Goal: Communication & Community: Ask a question

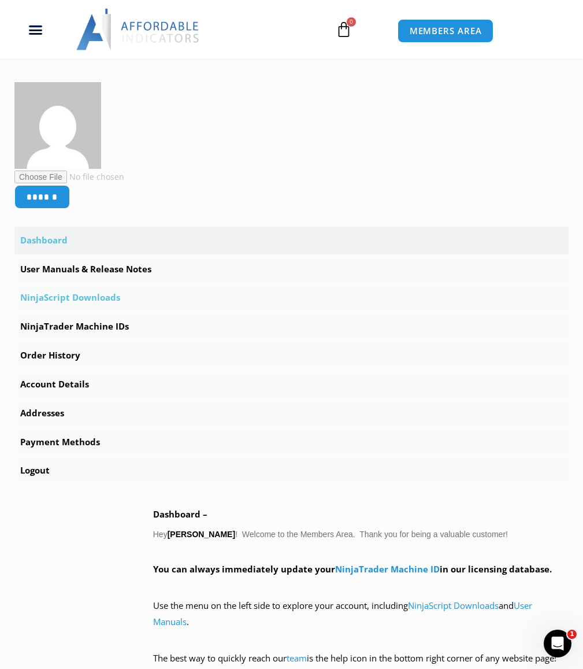
click at [75, 304] on link "NinjaScript Downloads" at bounding box center [291, 298] width 555 height 28
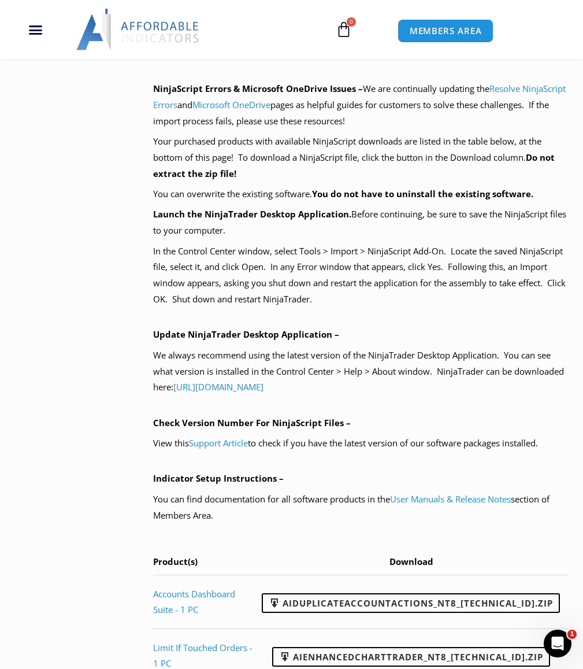
scroll to position [867, 0]
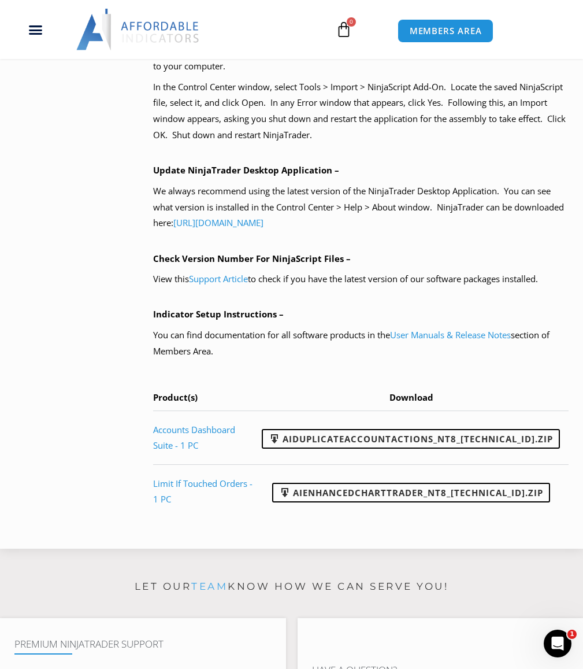
click at [562, 640] on icon "Open Intercom Messenger" at bounding box center [556, 642] width 19 height 19
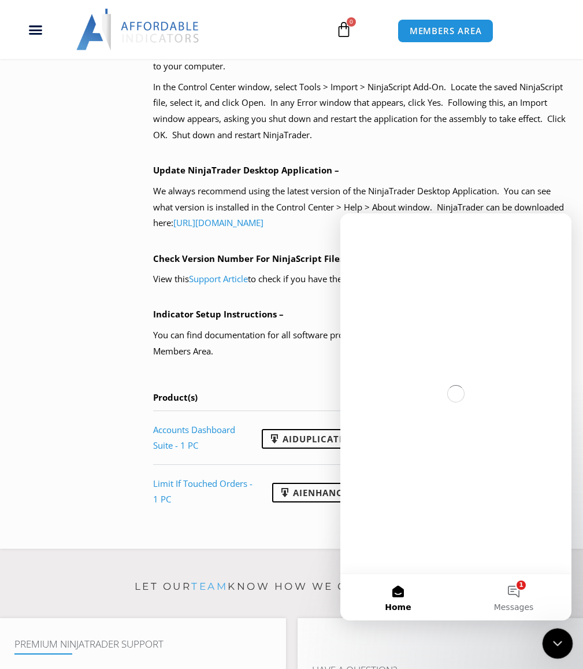
scroll to position [0, 0]
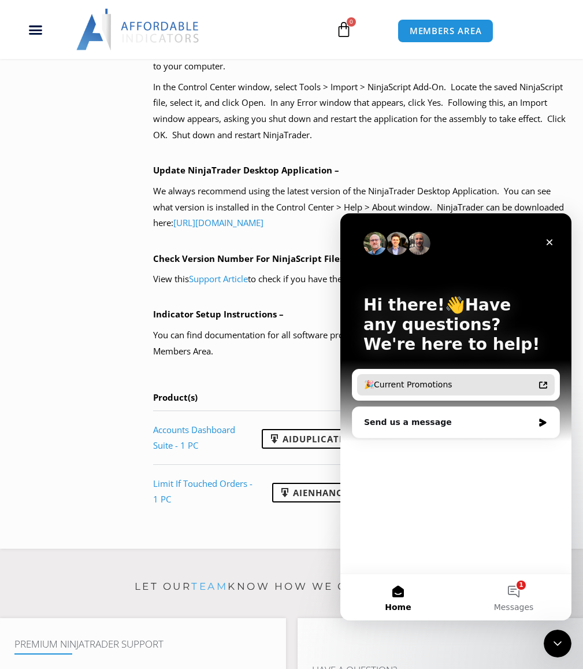
click at [409, 387] on div "🎉Current Promotions" at bounding box center [449, 385] width 170 height 12
click at [504, 425] on div "Send us a message" at bounding box center [448, 422] width 169 height 12
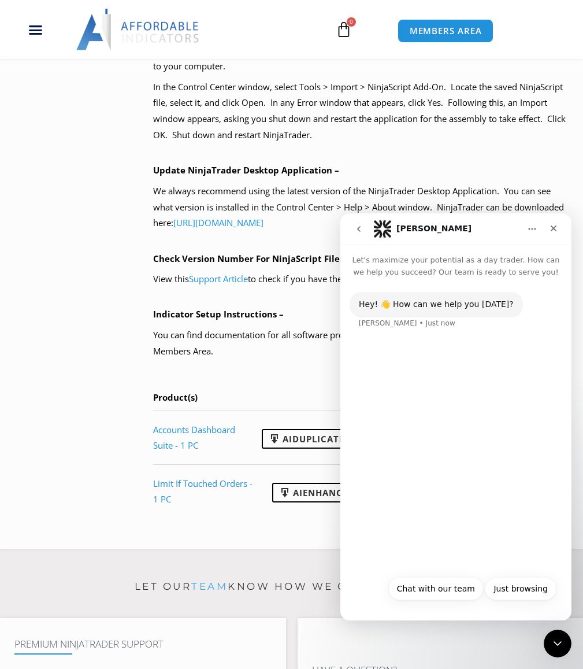
click at [416, 322] on div "Solomon • Just now" at bounding box center [407, 323] width 97 height 7
click at [441, 328] on div "Hey! 👋 How can we help you today? Solomon • Just now" at bounding box center [456, 317] width 213 height 51
click at [376, 324] on div "Solomon • Just now" at bounding box center [407, 323] width 97 height 7
click at [454, 593] on button "Chat with our team" at bounding box center [436, 588] width 95 height 23
click at [503, 349] on div "Chat with our team" at bounding box center [514, 351] width 78 height 12
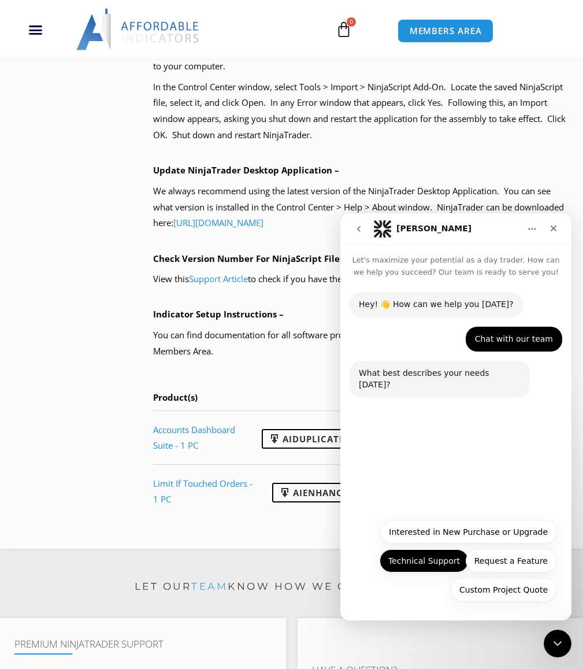
click at [439, 565] on button "Technical Support" at bounding box center [424, 560] width 89 height 23
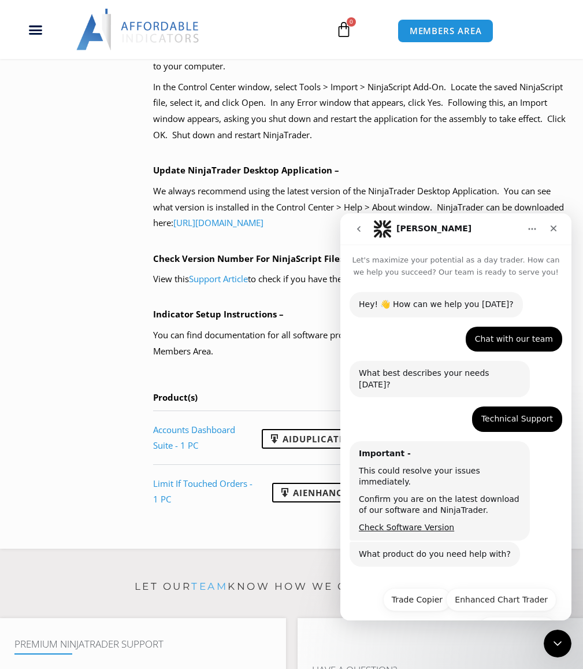
scroll to position [16, 0]
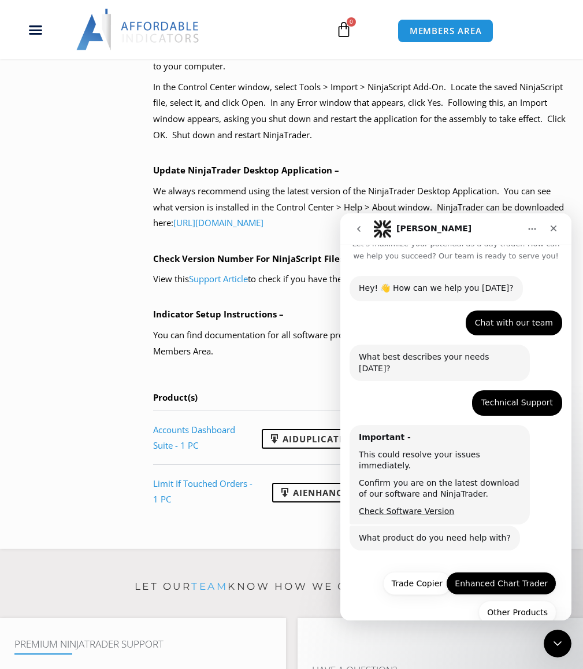
click at [486, 572] on button "Enhanced Chart Trader" at bounding box center [501, 583] width 110 height 23
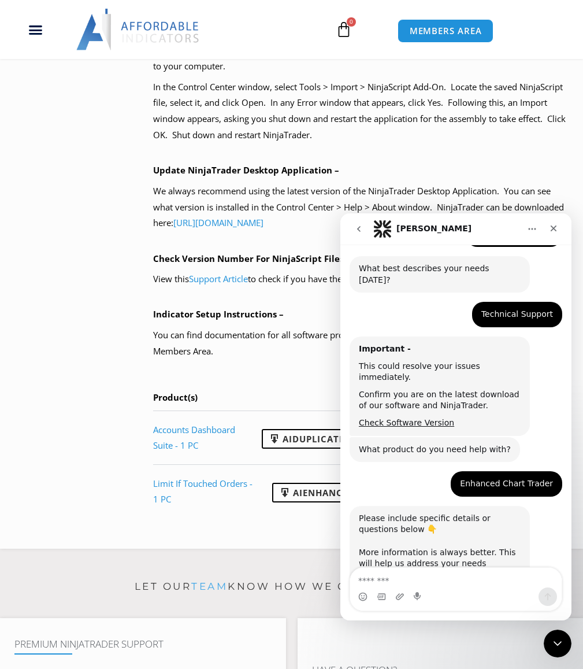
scroll to position [115, 0]
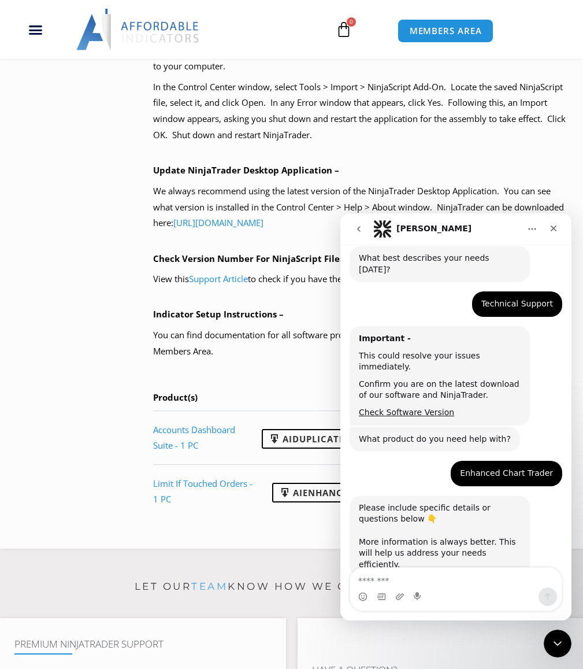
click at [452, 581] on textarea "Message…" at bounding box center [456, 578] width 212 height 20
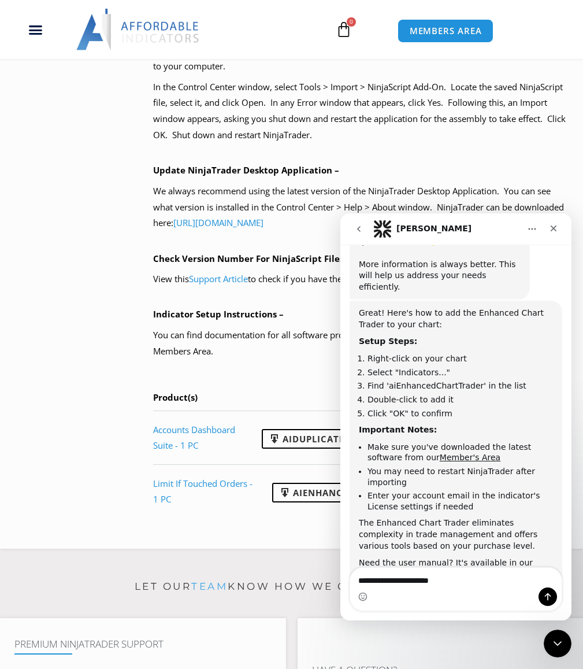
scroll to position [408, 0]
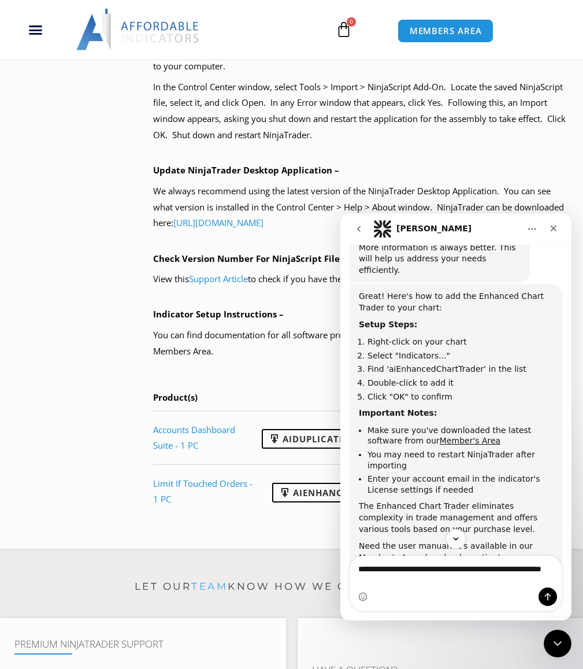
type textarea "**********"
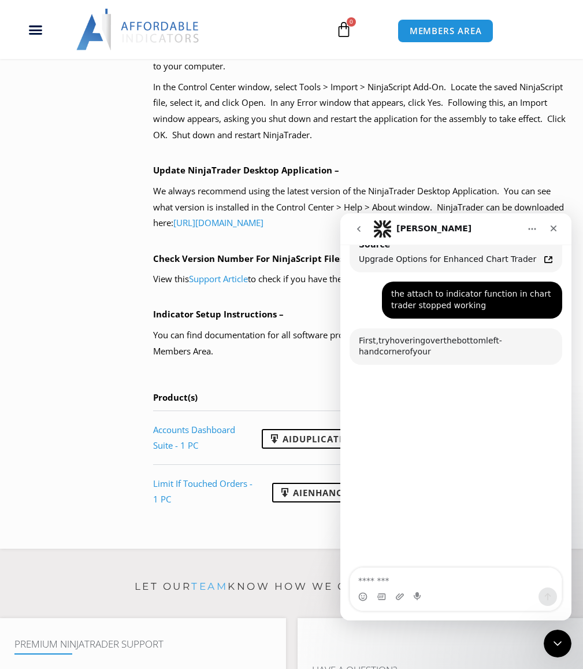
scroll to position [755, 0]
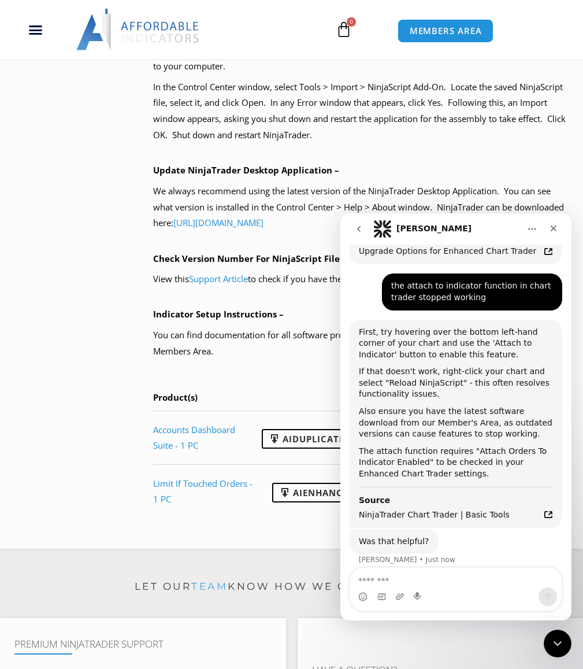
click at [405, 556] on div "Solomon • Just now" at bounding box center [407, 559] width 97 height 7
click at [412, 581] on textarea "Message…" at bounding box center [456, 578] width 212 height 20
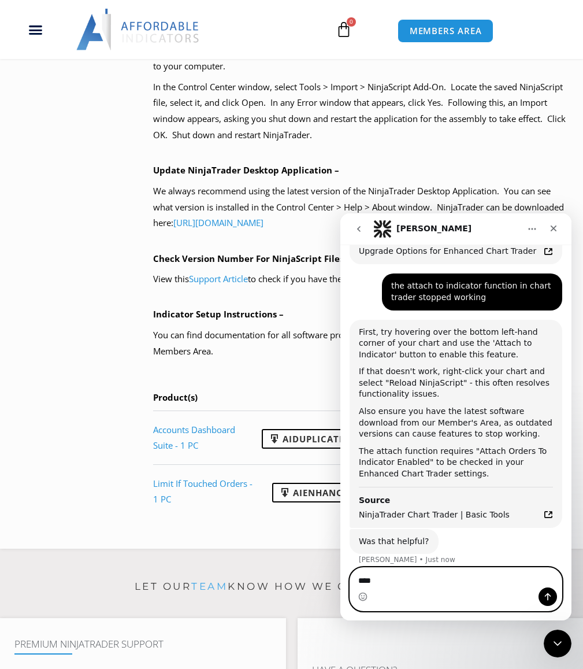
type textarea "****"
click at [549, 596] on icon "Send a message…" at bounding box center [548, 596] width 9 height 9
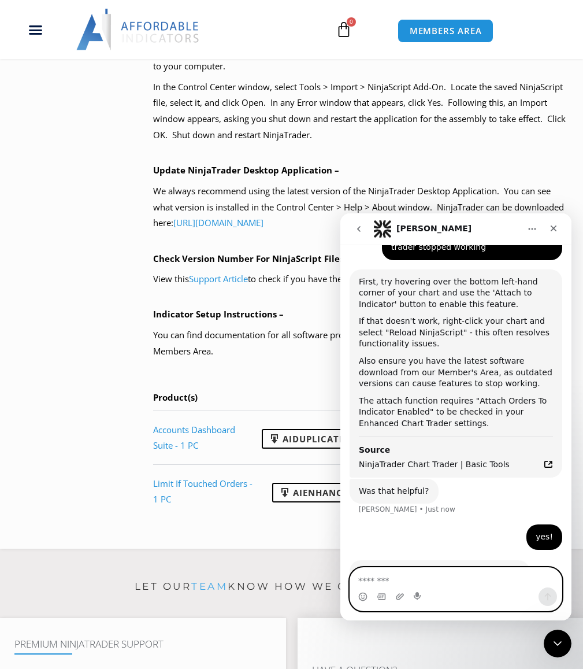
scroll to position [836, 0]
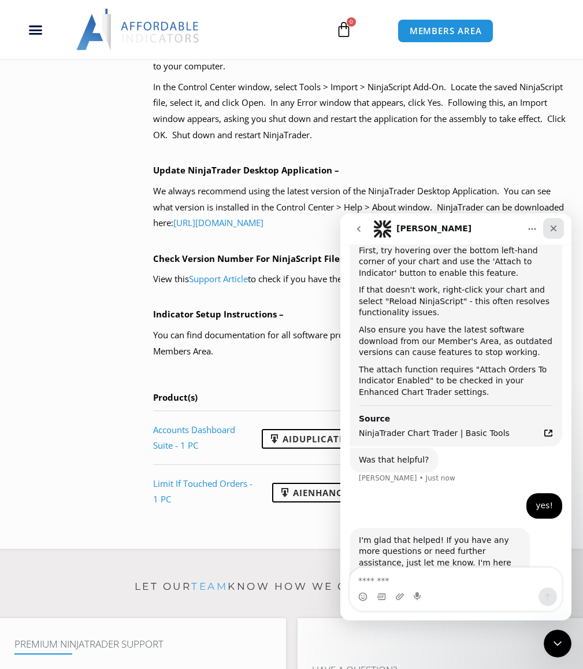
click at [556, 227] on icon "Close" at bounding box center [554, 229] width 6 height 6
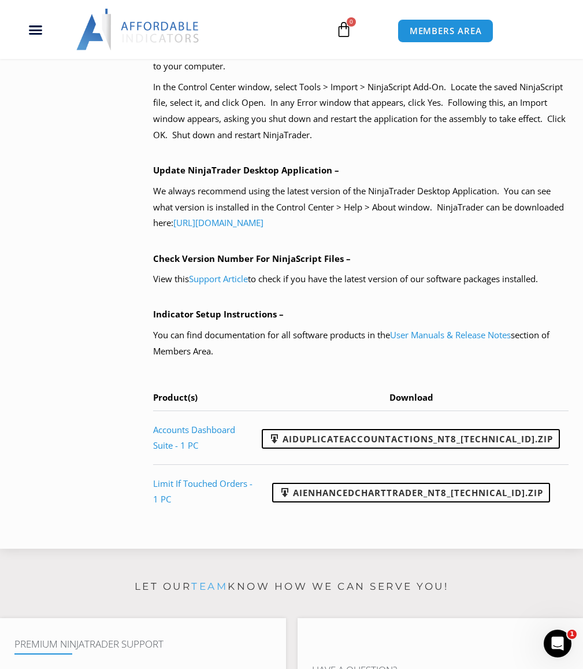
scroll to position [825, 0]
